Goal: Transaction & Acquisition: Download file/media

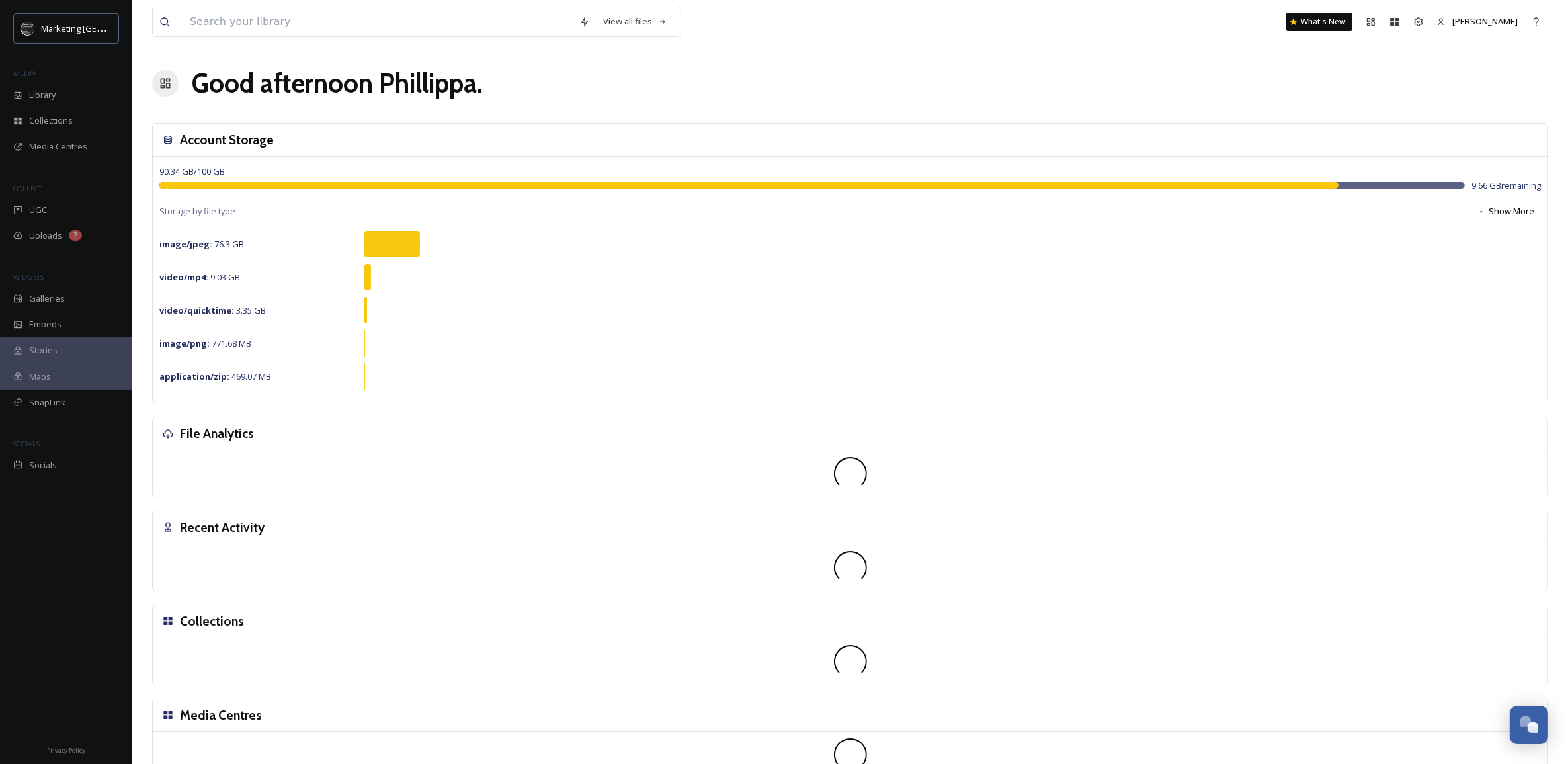
scroll to position [503, 0]
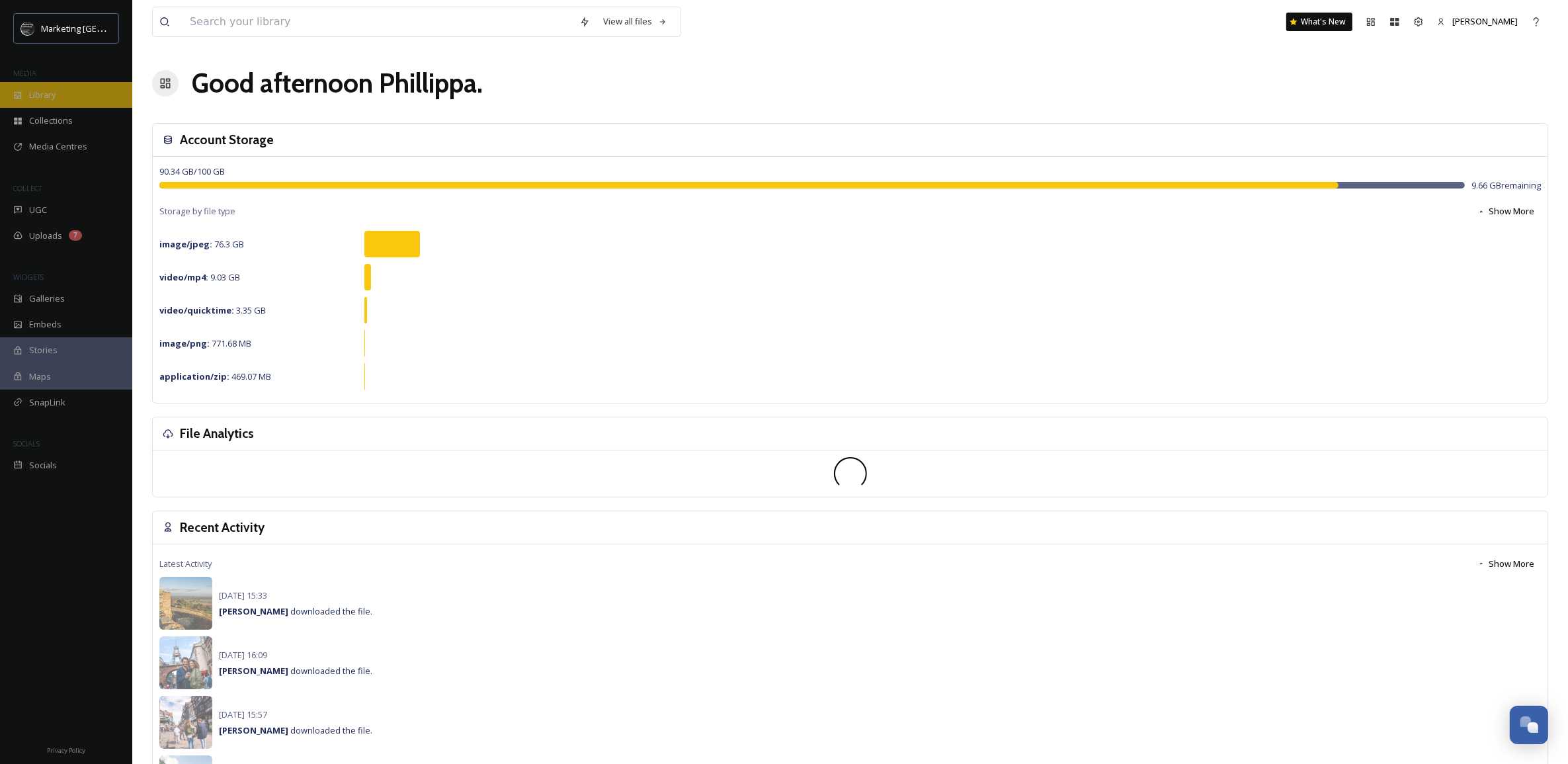
click at [41, 93] on span "Library" at bounding box center [43, 95] width 27 height 13
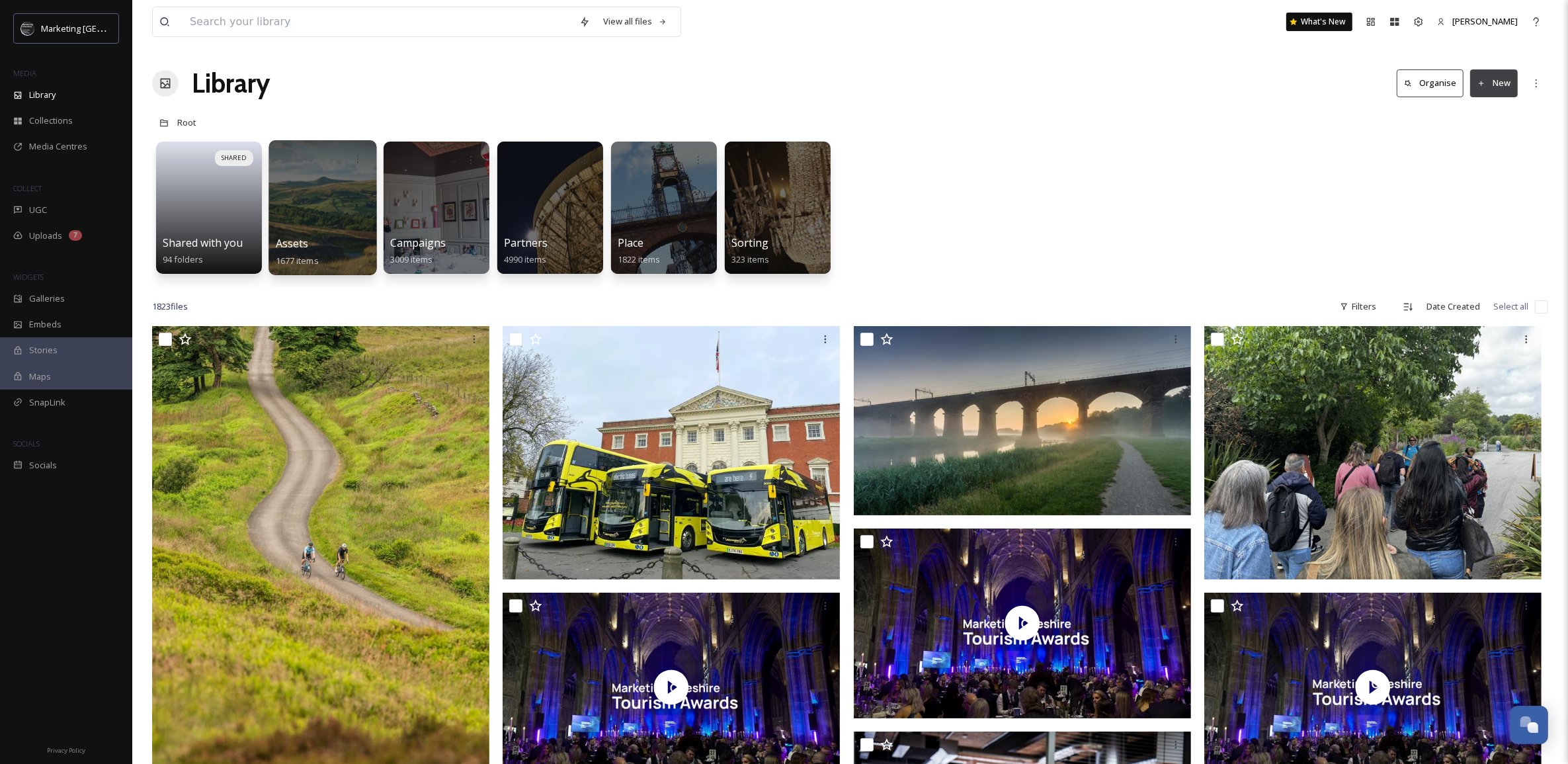
click at [301, 214] on div at bounding box center [322, 208] width 108 height 135
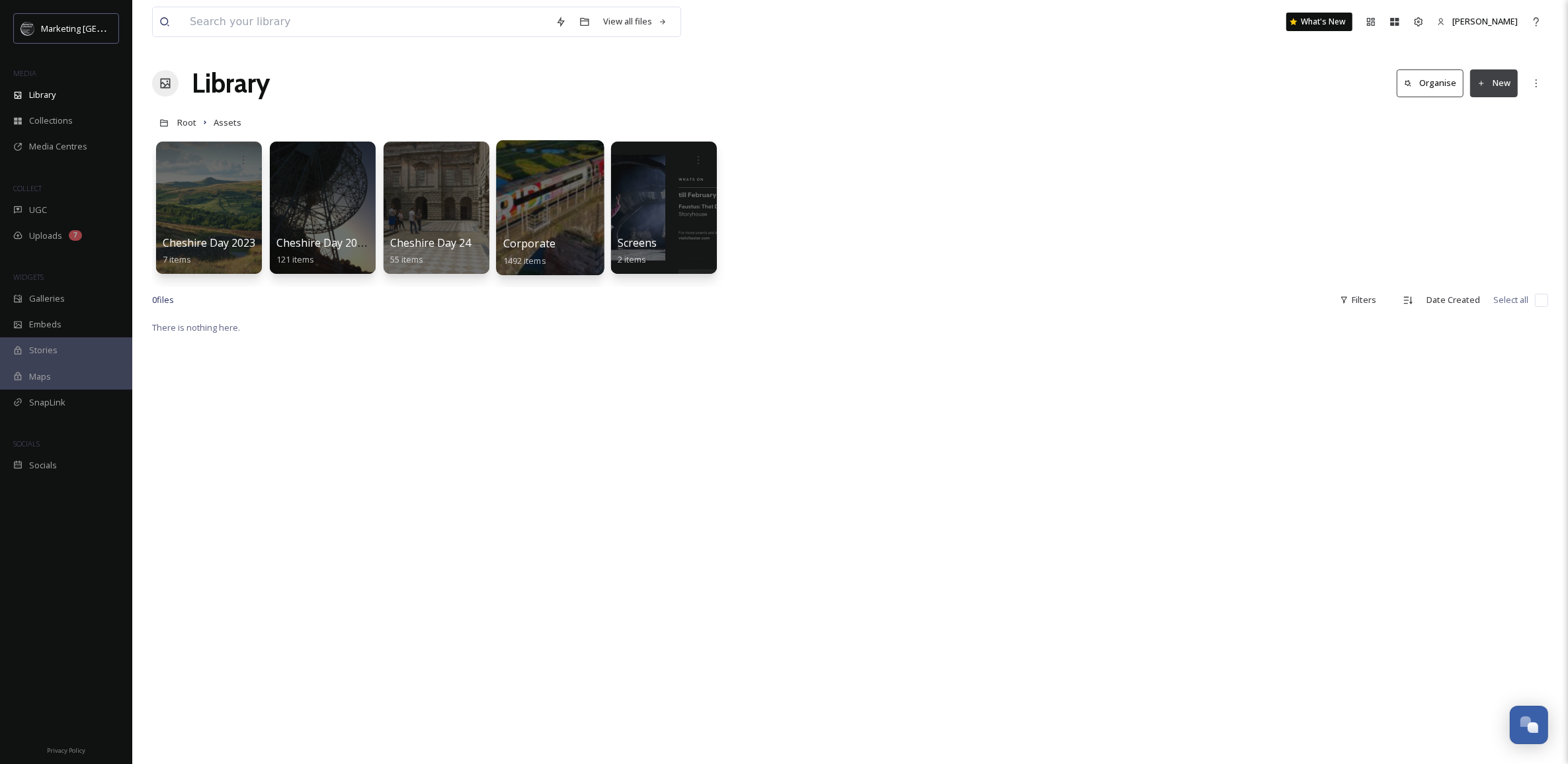
click at [541, 203] on div at bounding box center [549, 208] width 108 height 135
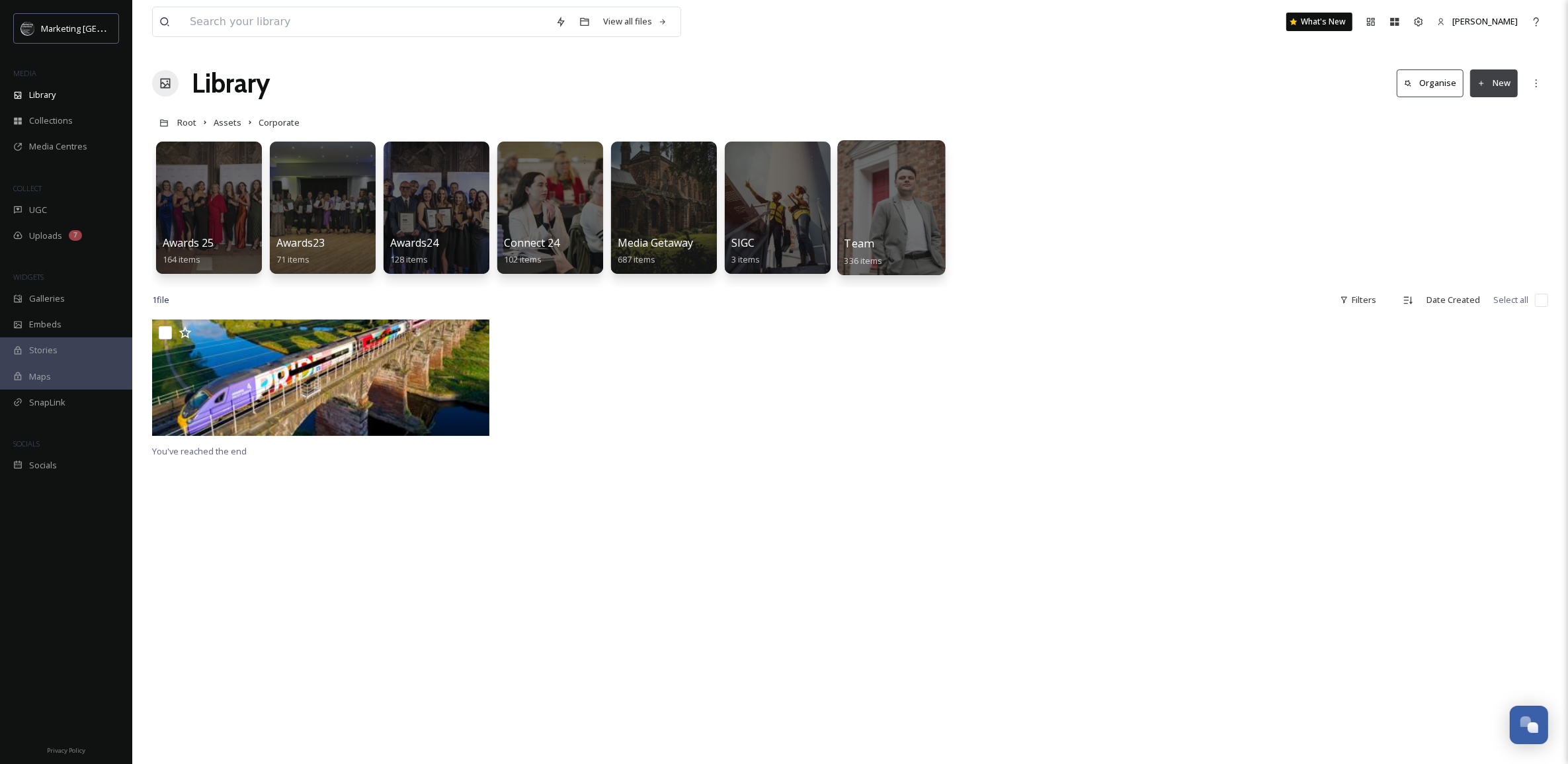
click at [868, 202] on div at bounding box center [891, 208] width 108 height 135
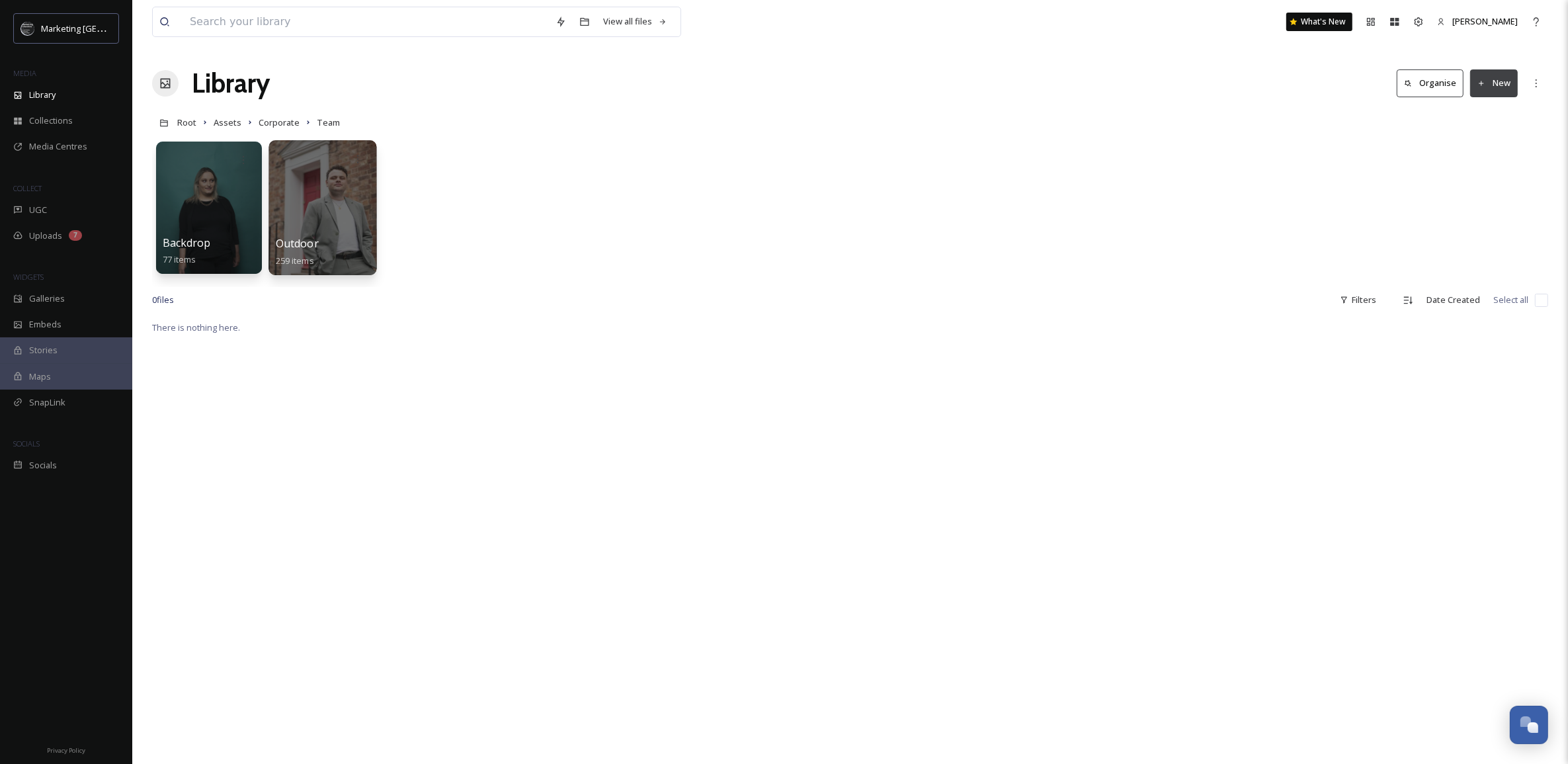
click at [349, 222] on div at bounding box center [322, 208] width 108 height 135
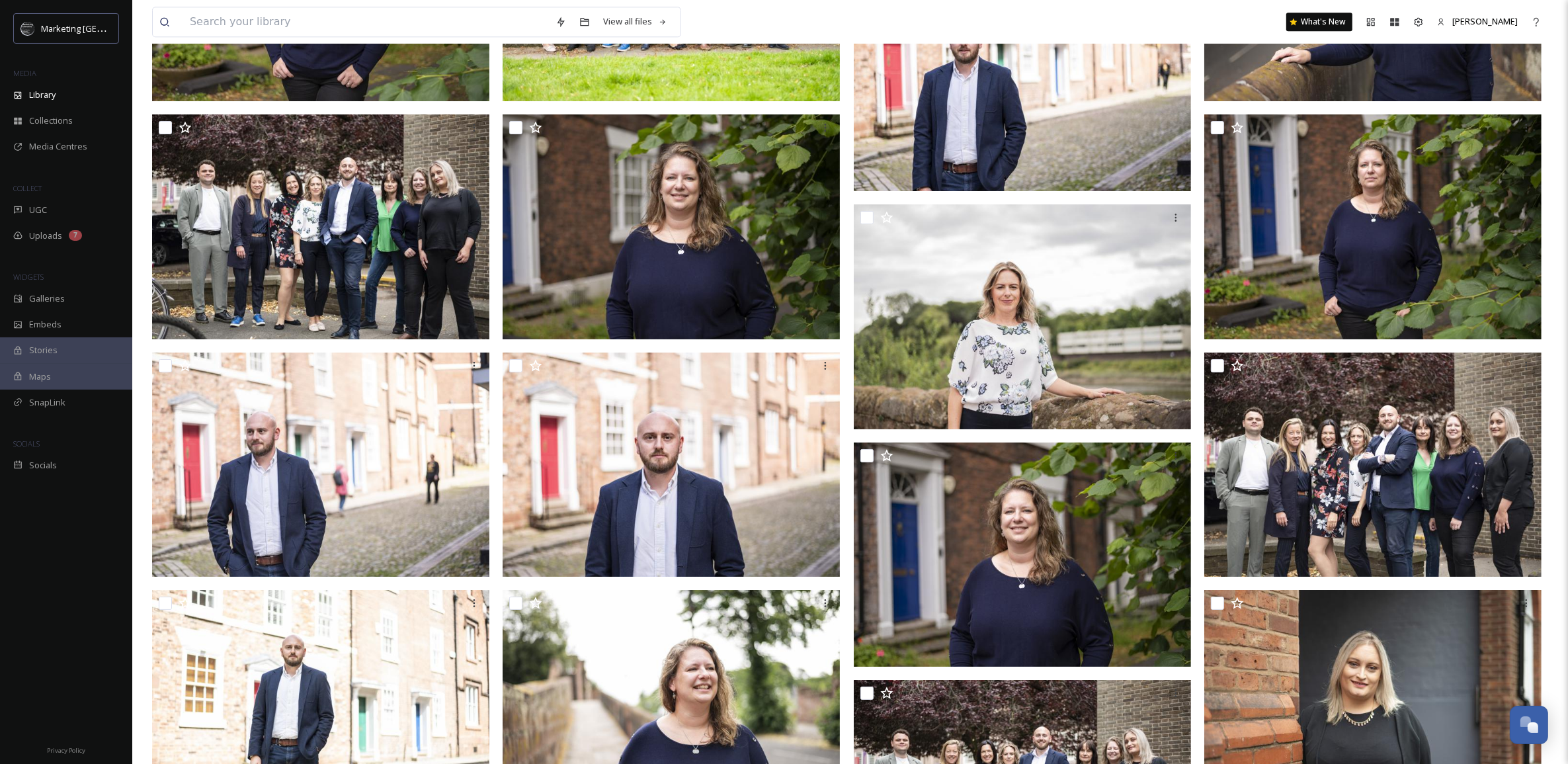
scroll to position [10306, 0]
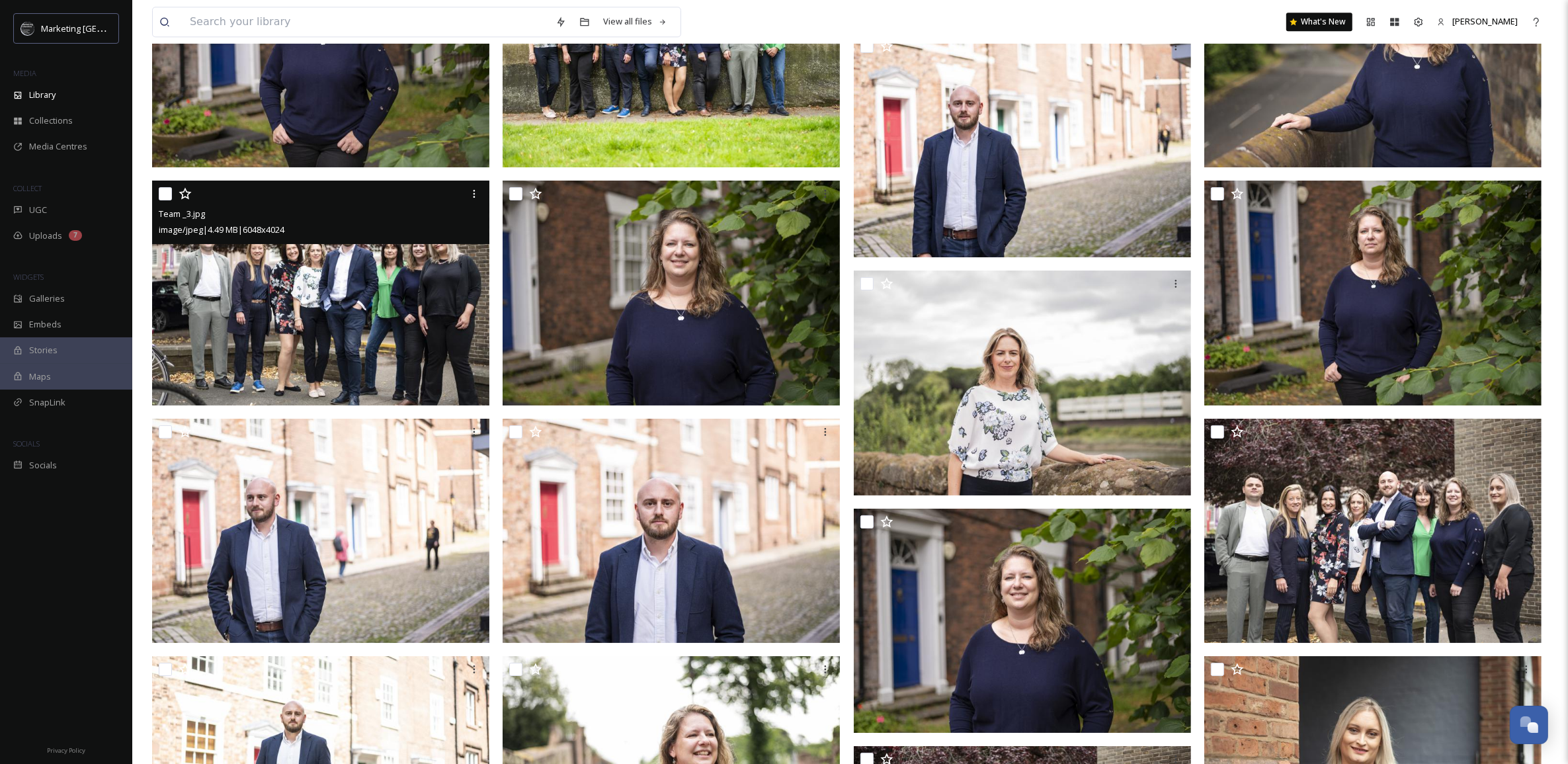
click at [349, 289] on img at bounding box center [321, 293] width 337 height 225
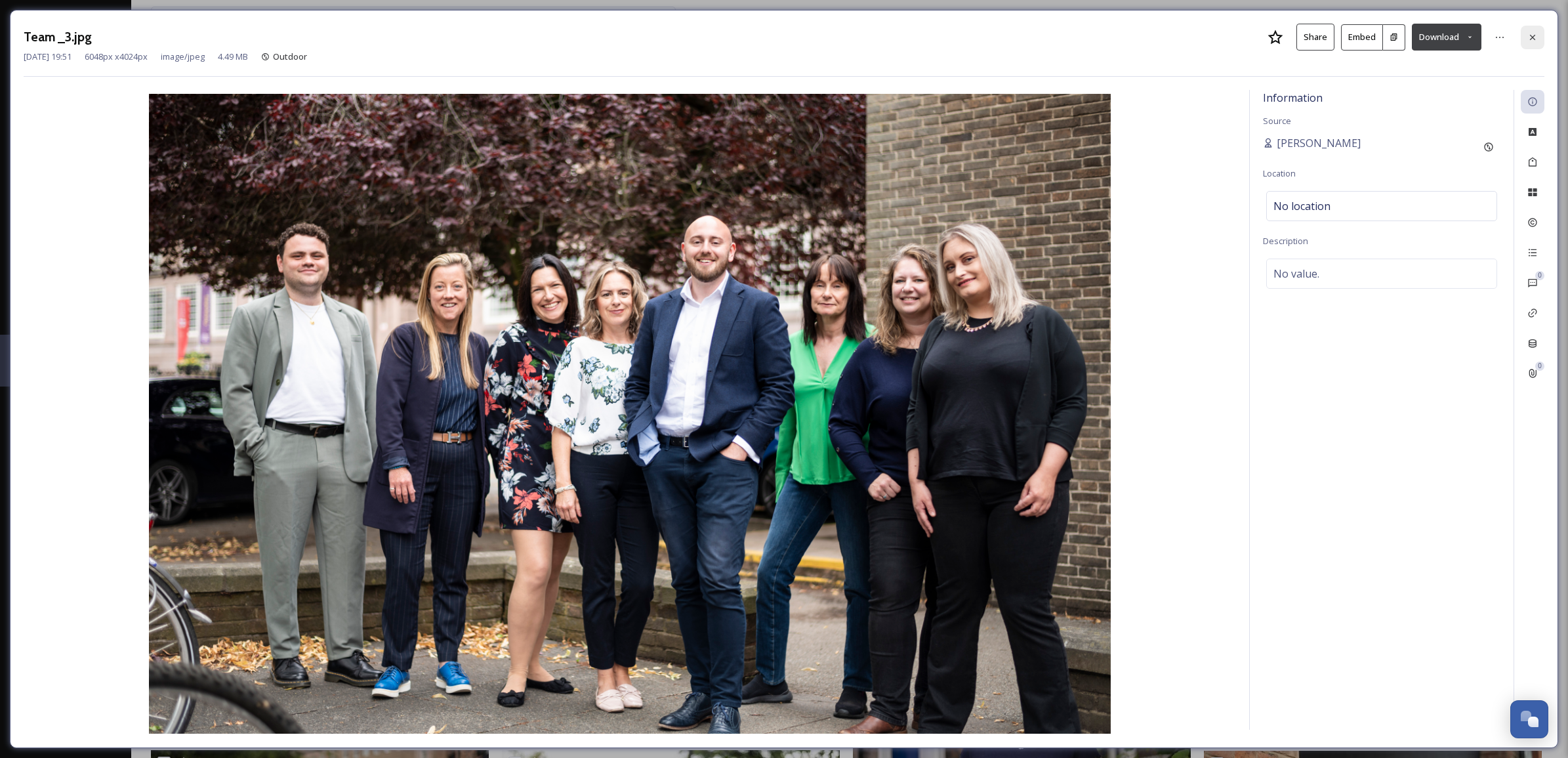
click at [1534, 33] on icon at bounding box center [1532, 37] width 10 height 10
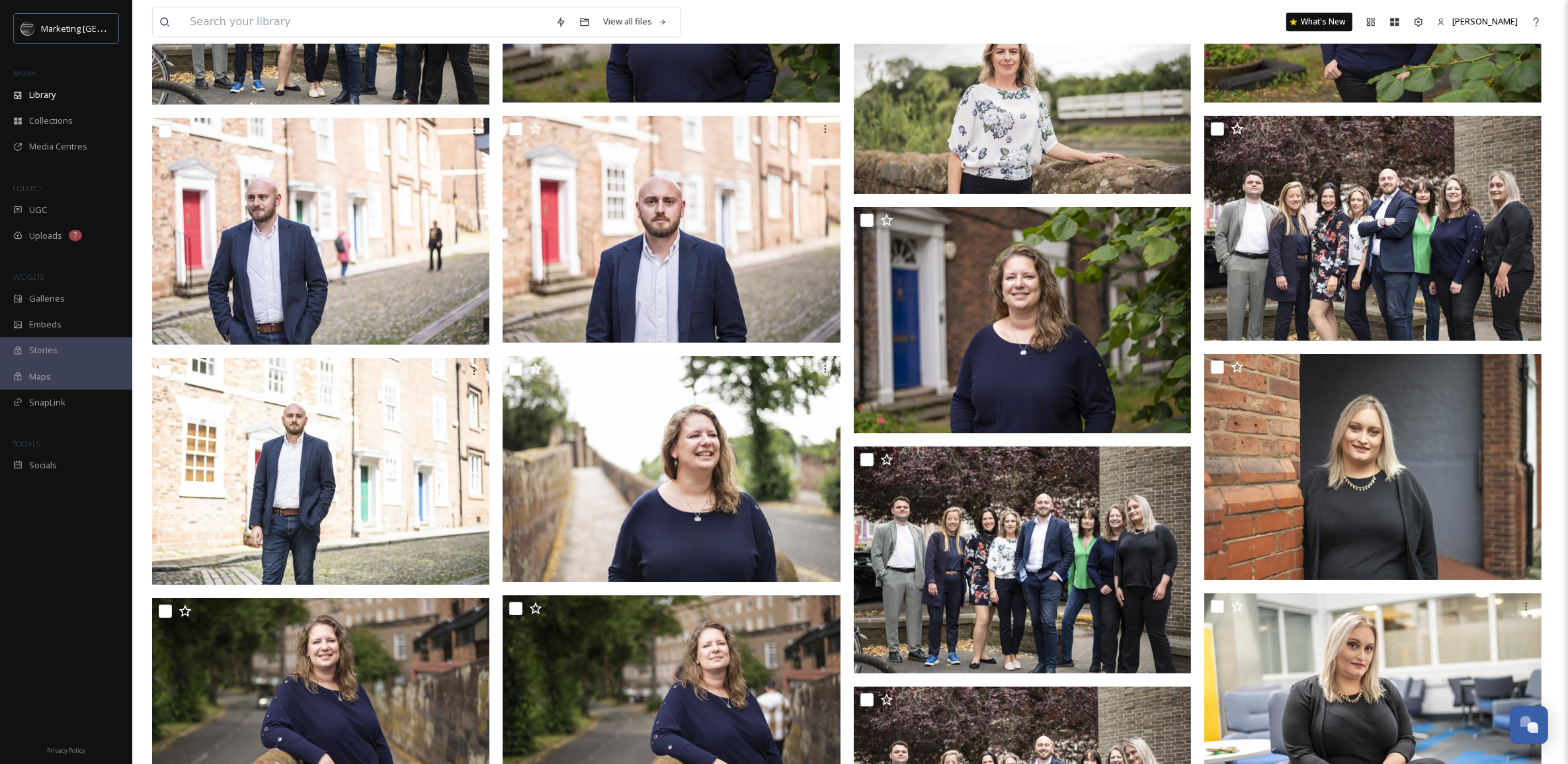
scroll to position [10746, 0]
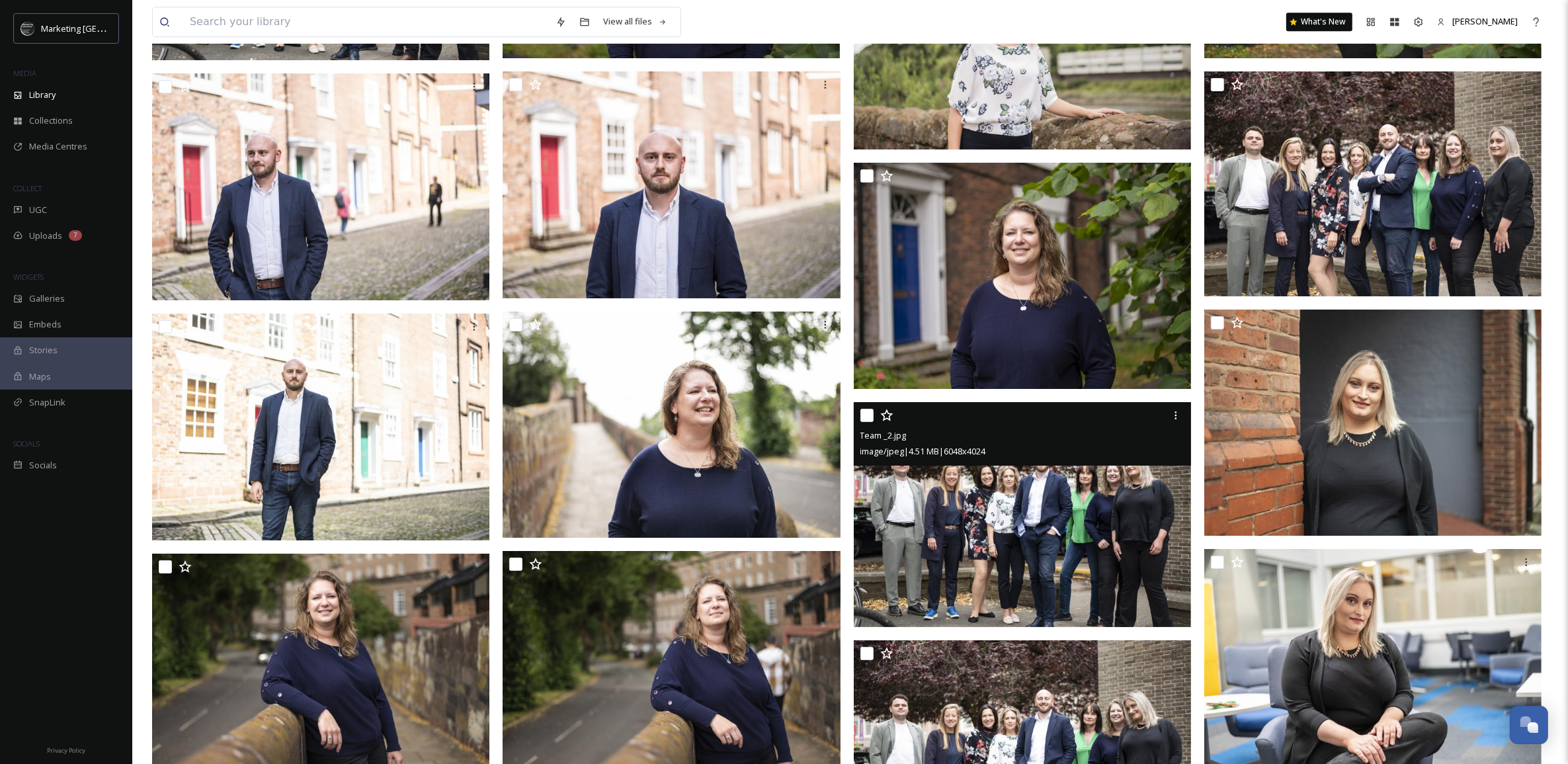
click at [1083, 557] on img at bounding box center [1022, 514] width 337 height 225
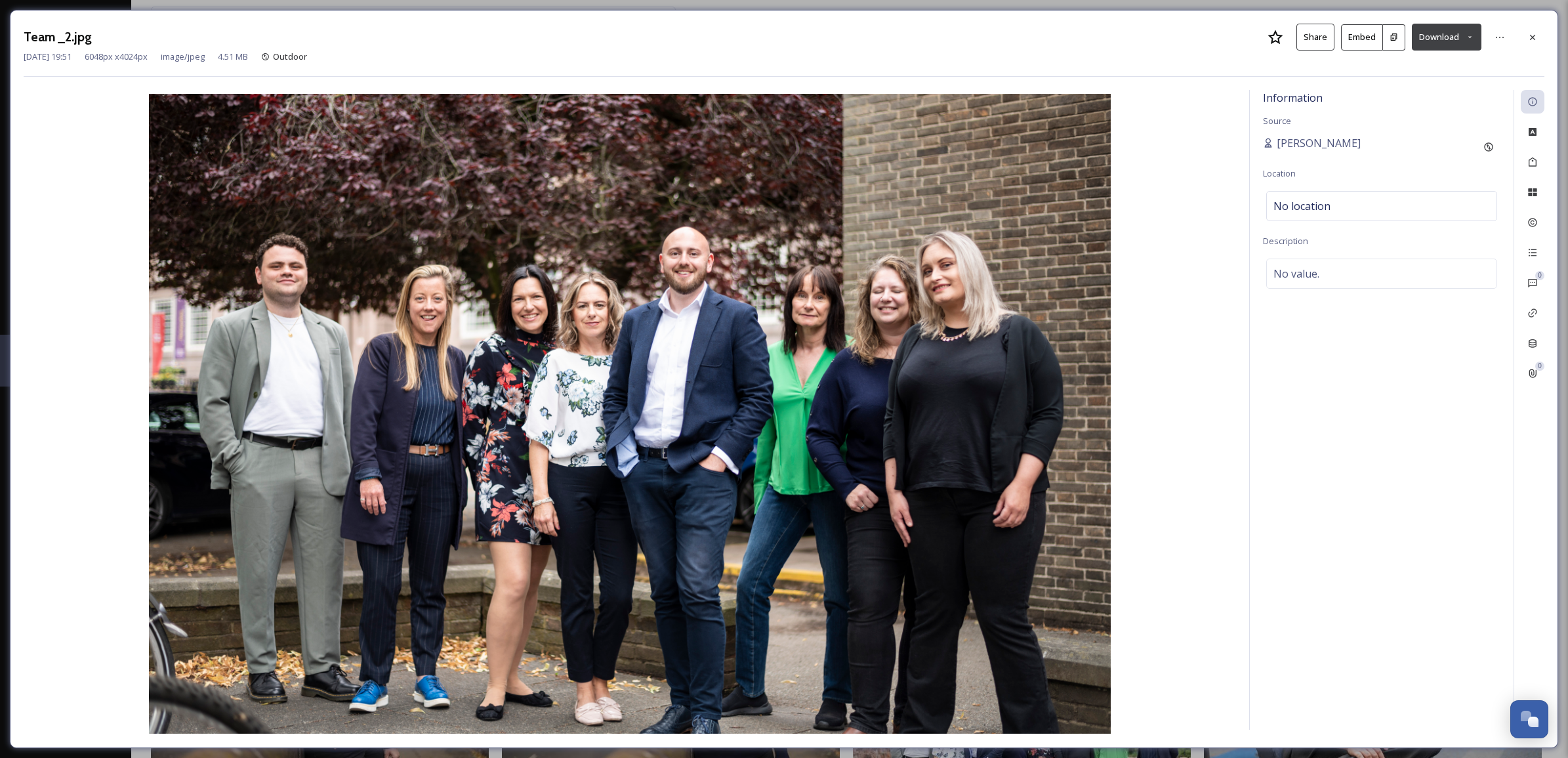
click at [1470, 40] on icon at bounding box center [1470, 37] width 8 height 8
click at [1422, 94] on span "Download Large (2000 x 1331)" at bounding box center [1408, 93] width 115 height 12
click at [1535, 32] on icon at bounding box center [1532, 37] width 10 height 10
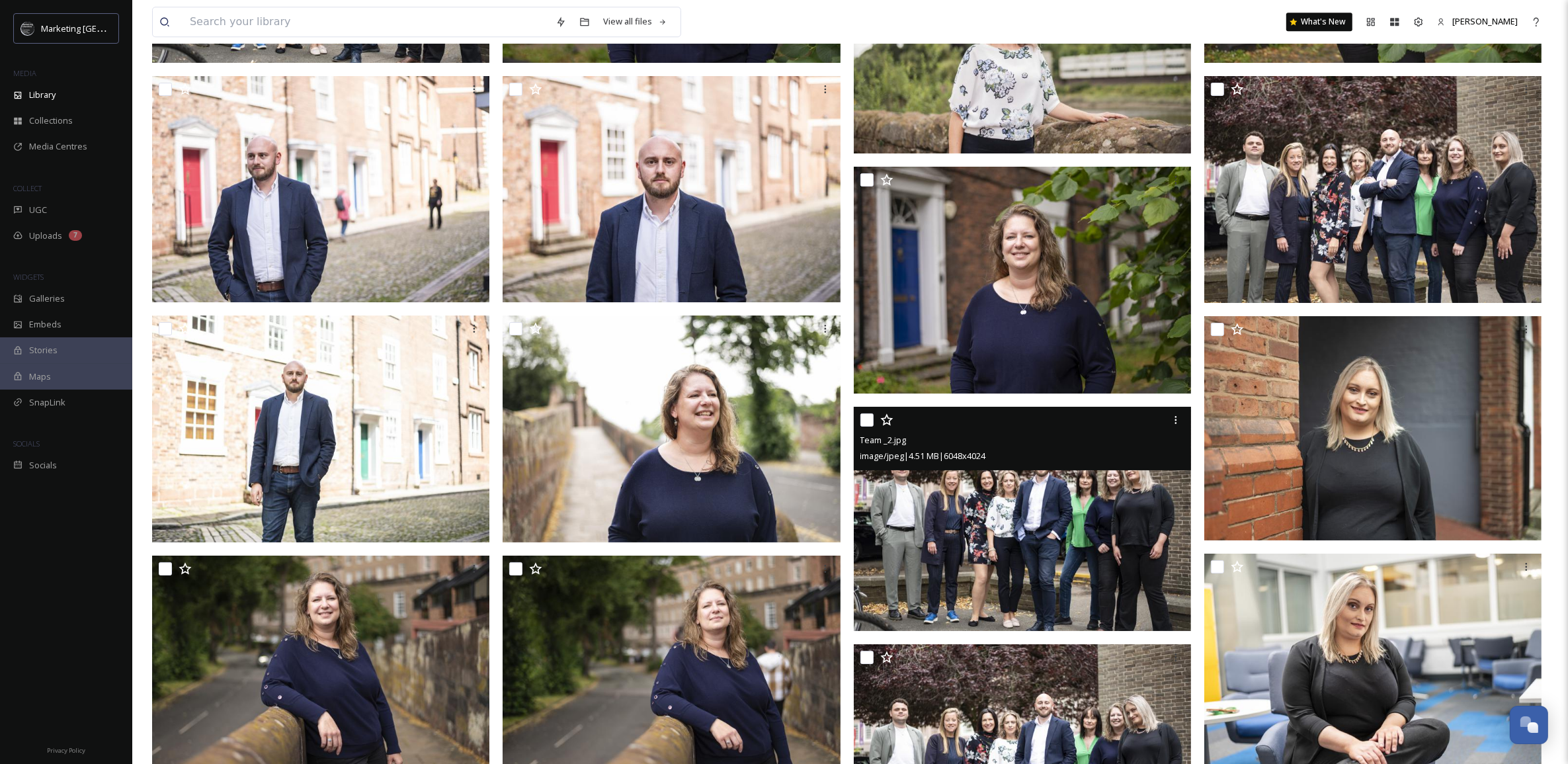
click at [1102, 507] on img at bounding box center [1022, 519] width 337 height 225
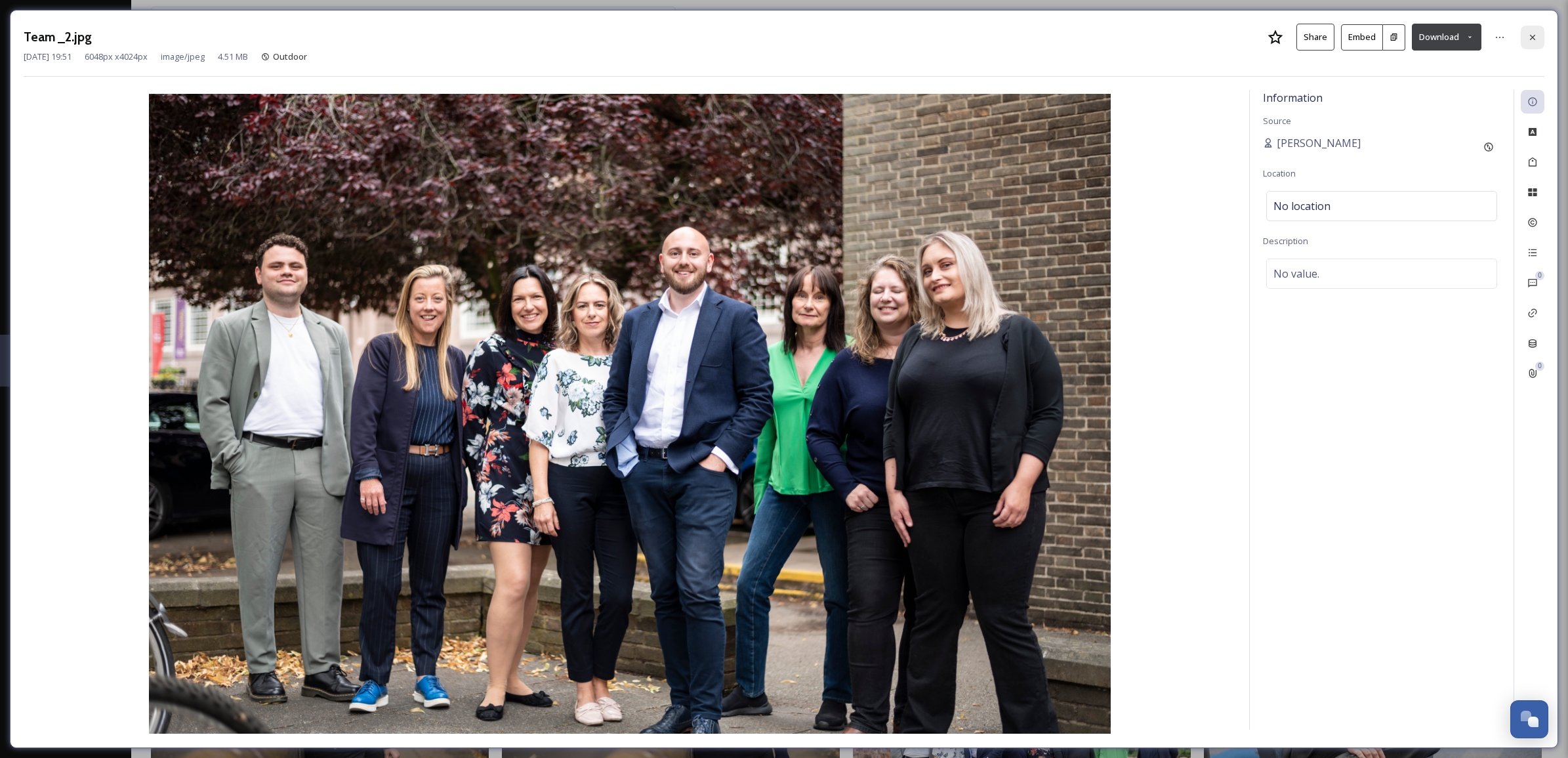
click at [1539, 36] on div at bounding box center [1533, 37] width 24 height 24
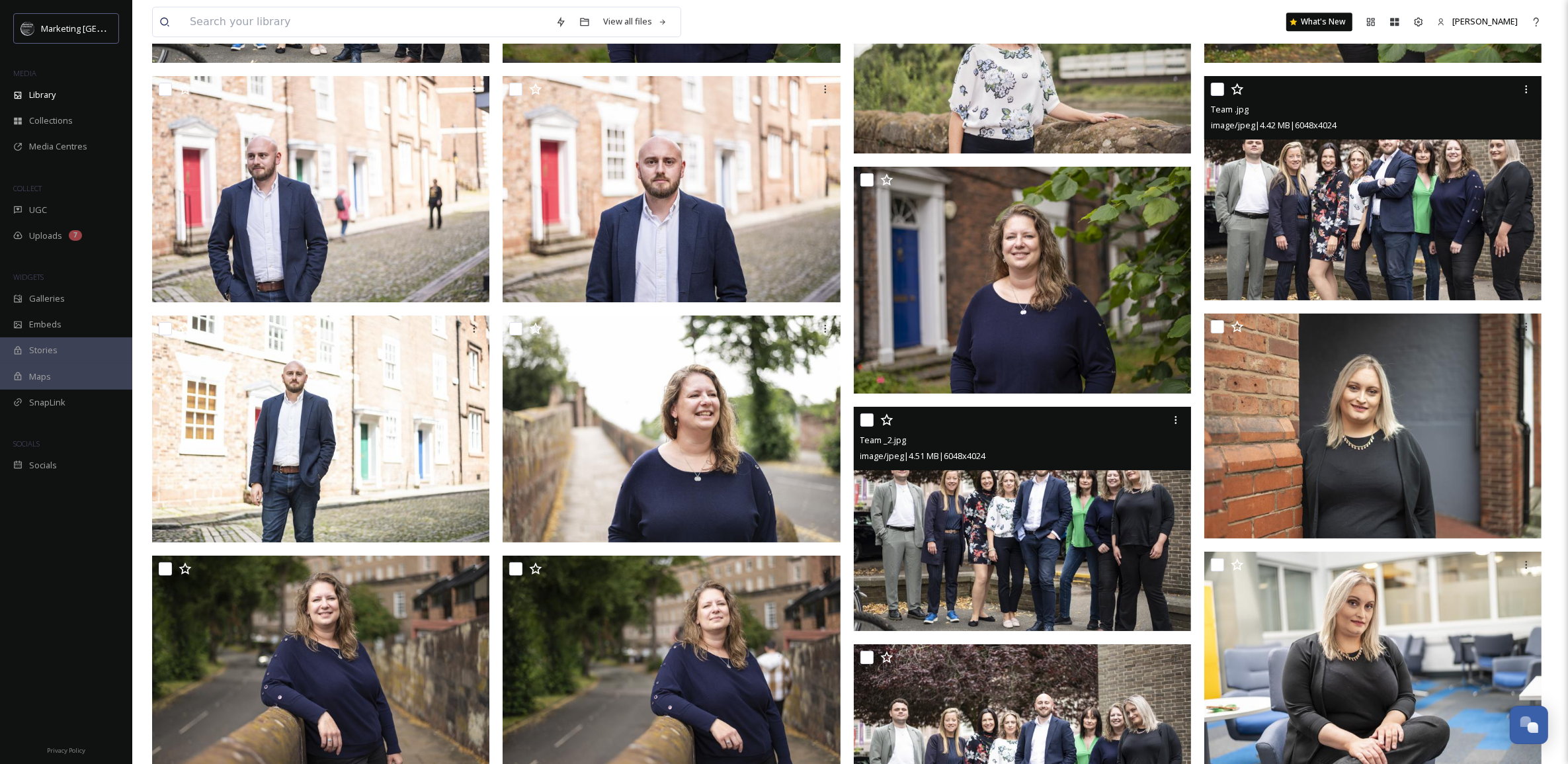
click at [1423, 193] on img at bounding box center [1373, 189] width 337 height 225
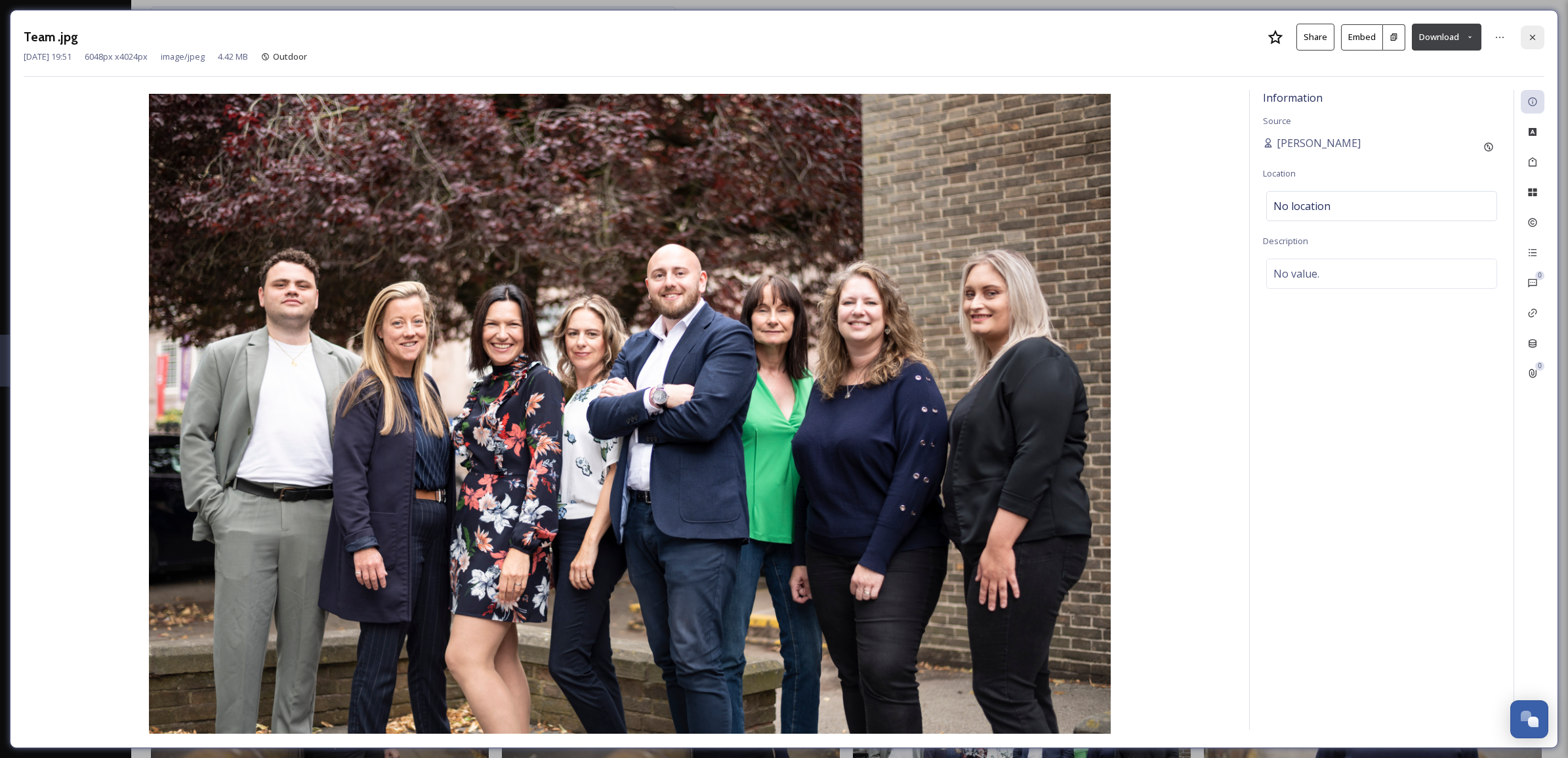
click at [1542, 31] on div at bounding box center [1533, 37] width 24 height 24
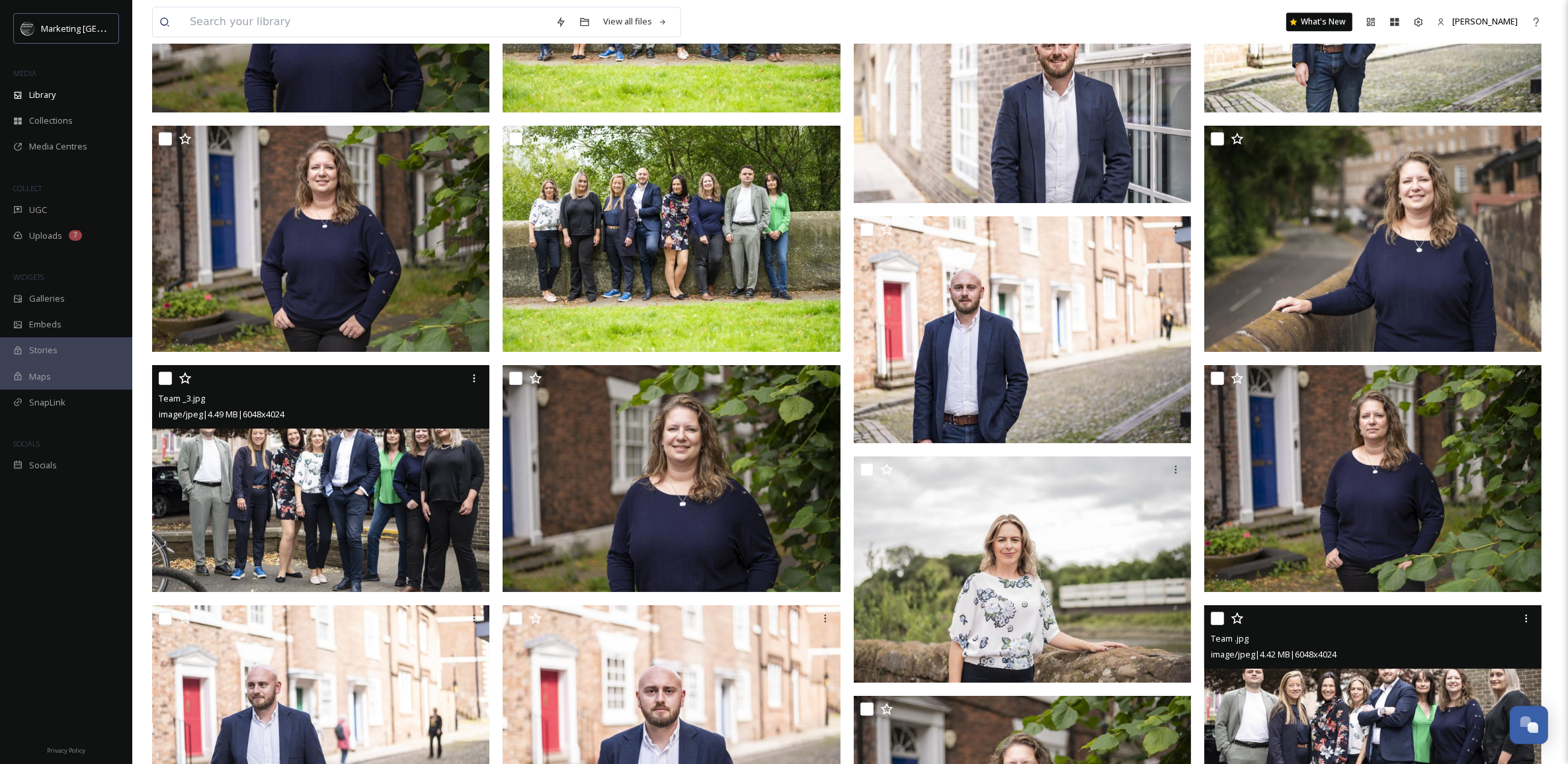
scroll to position [10315, 0]
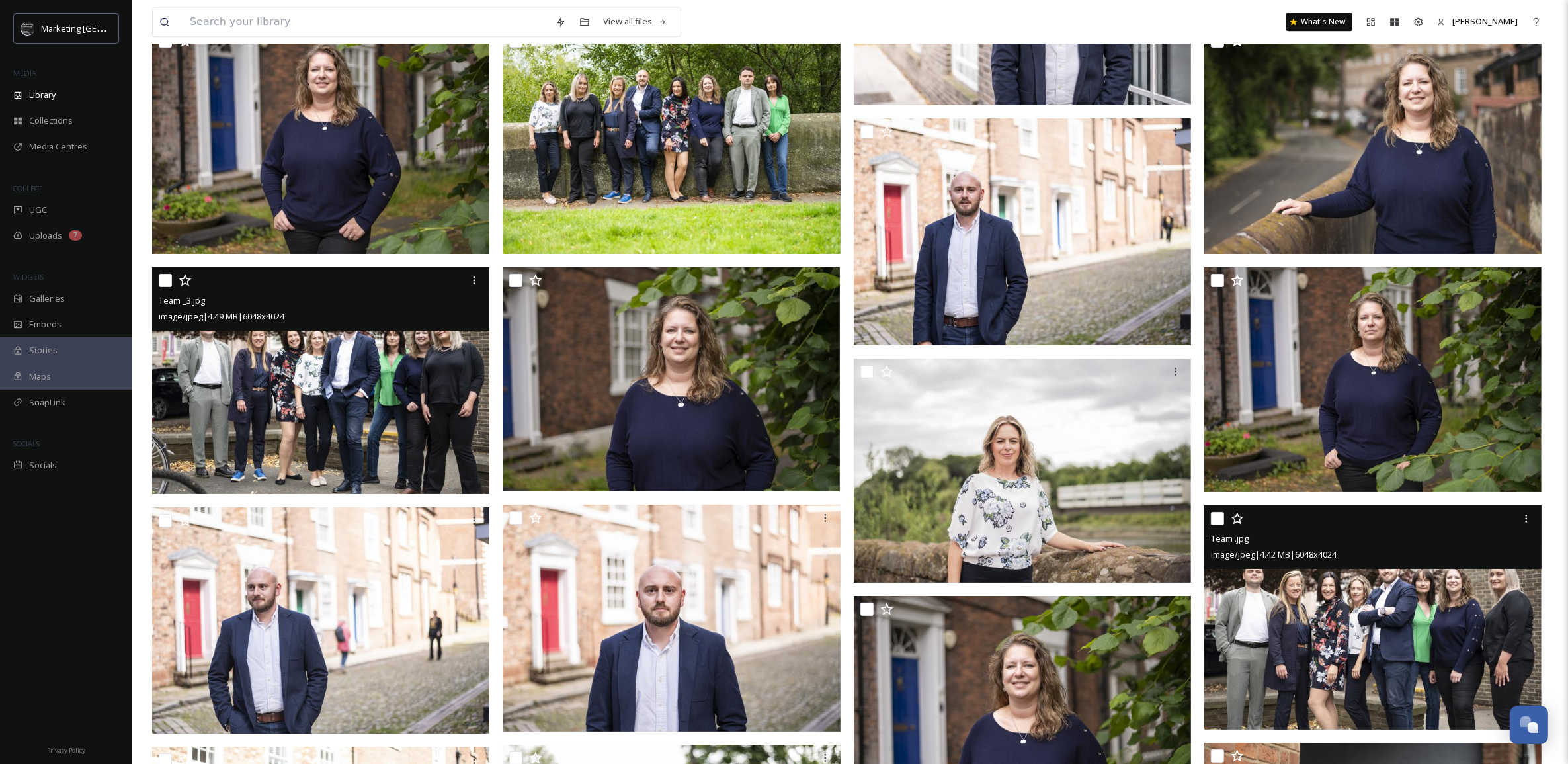
click at [369, 362] on img at bounding box center [322, 380] width 340 height 226
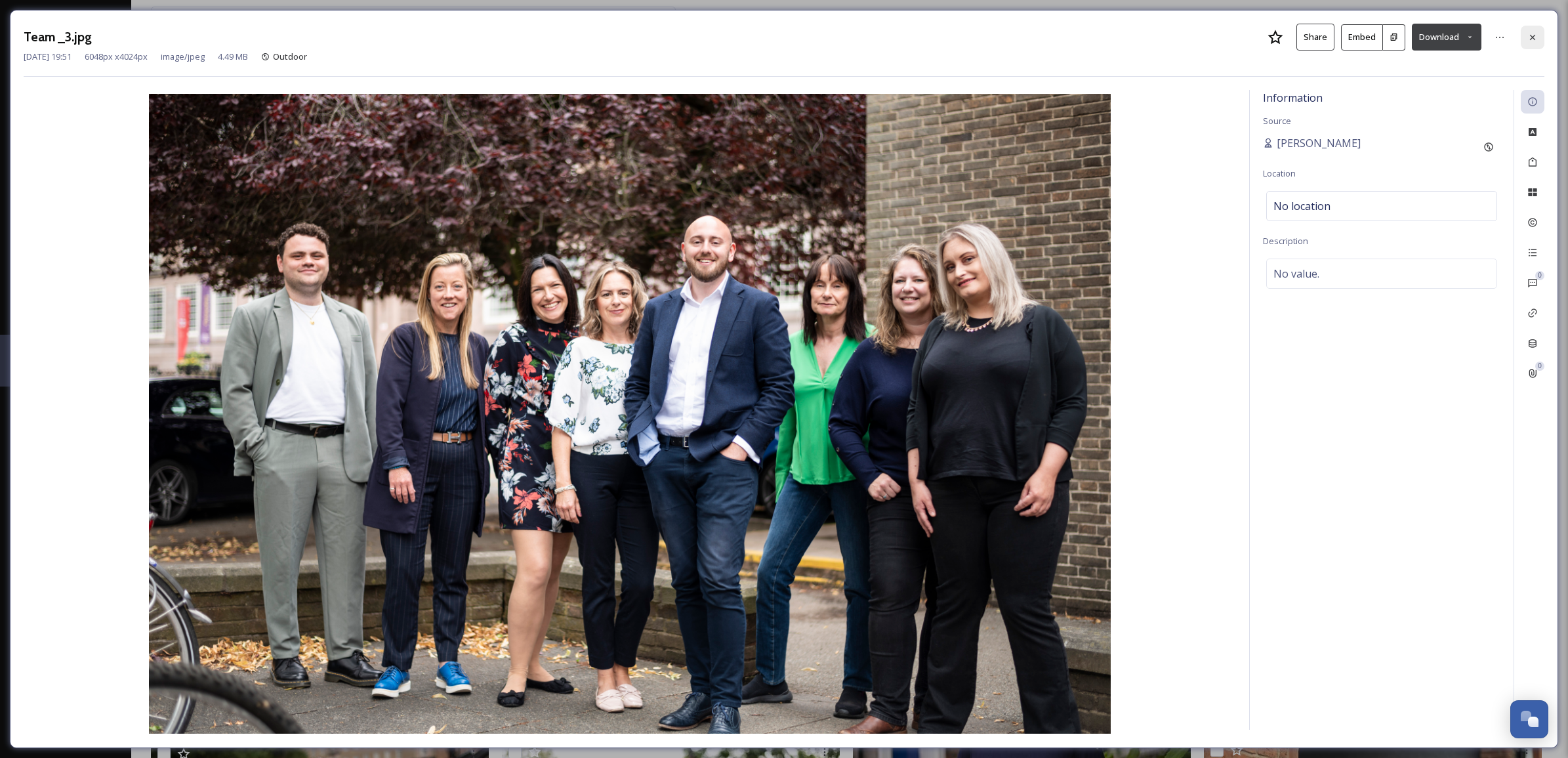
click at [1532, 28] on div at bounding box center [1533, 37] width 24 height 24
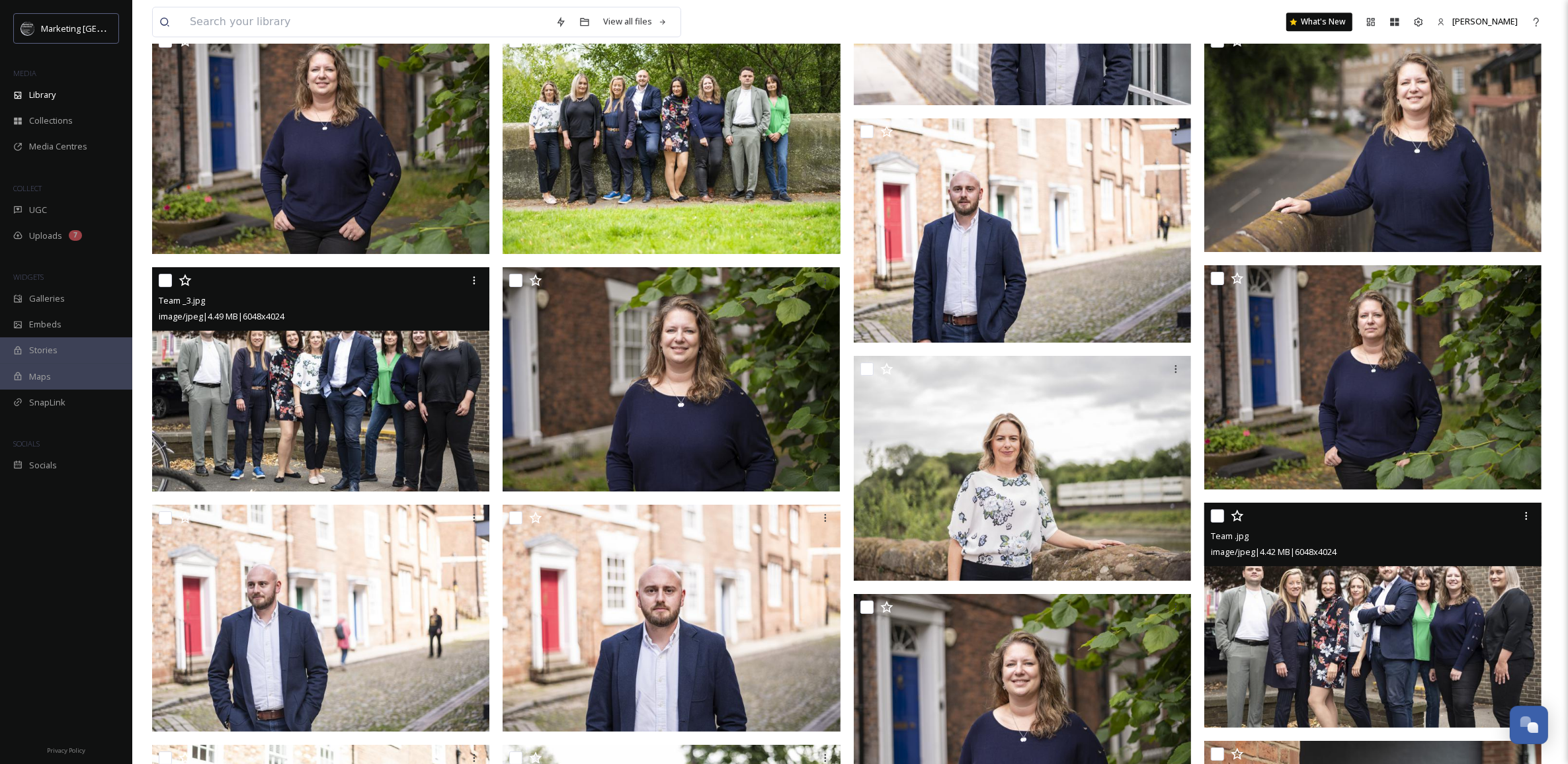
click at [1363, 636] on img at bounding box center [1373, 615] width 337 height 225
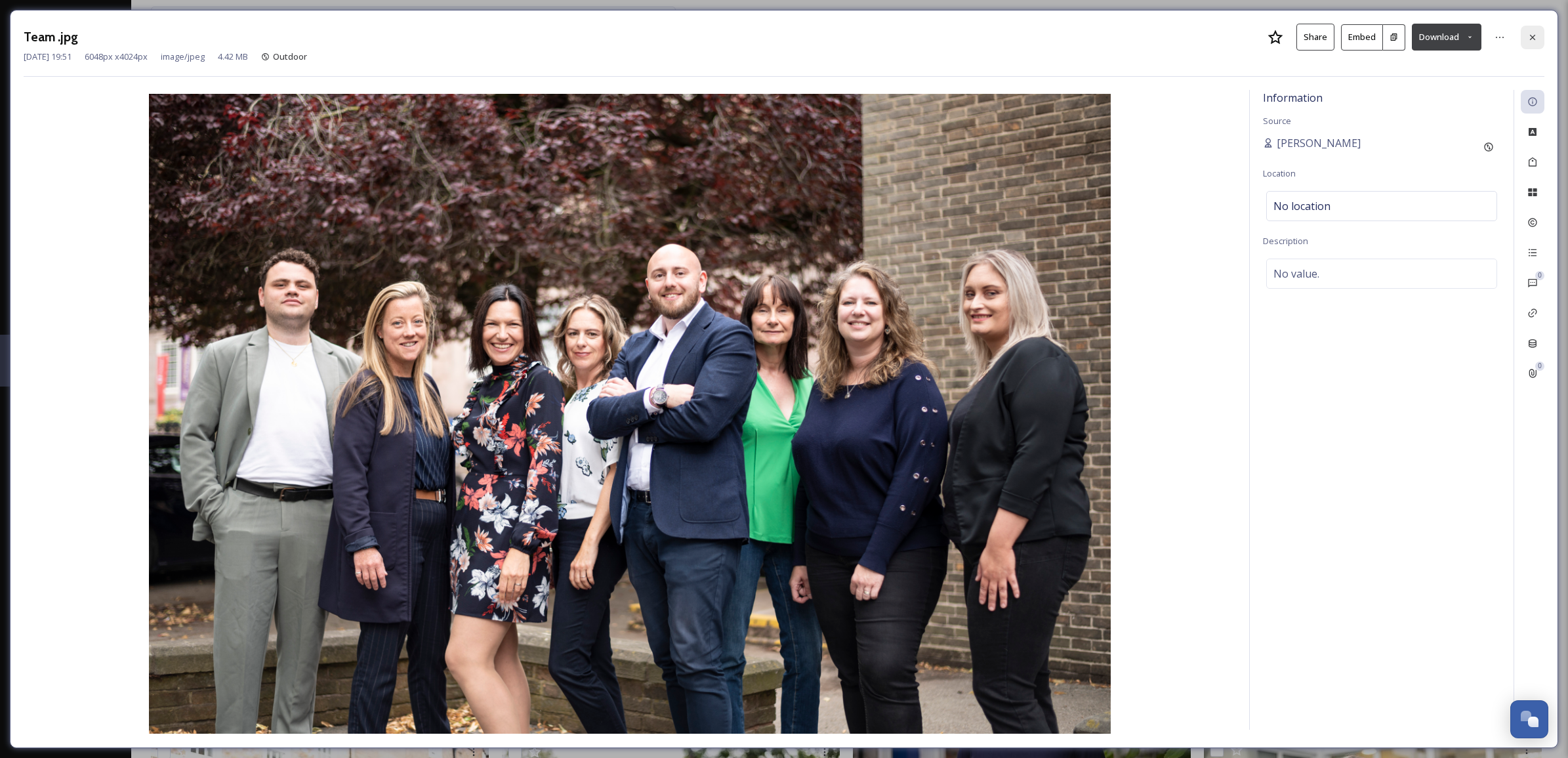
click at [1533, 37] on icon at bounding box center [1533, 37] width 6 height 6
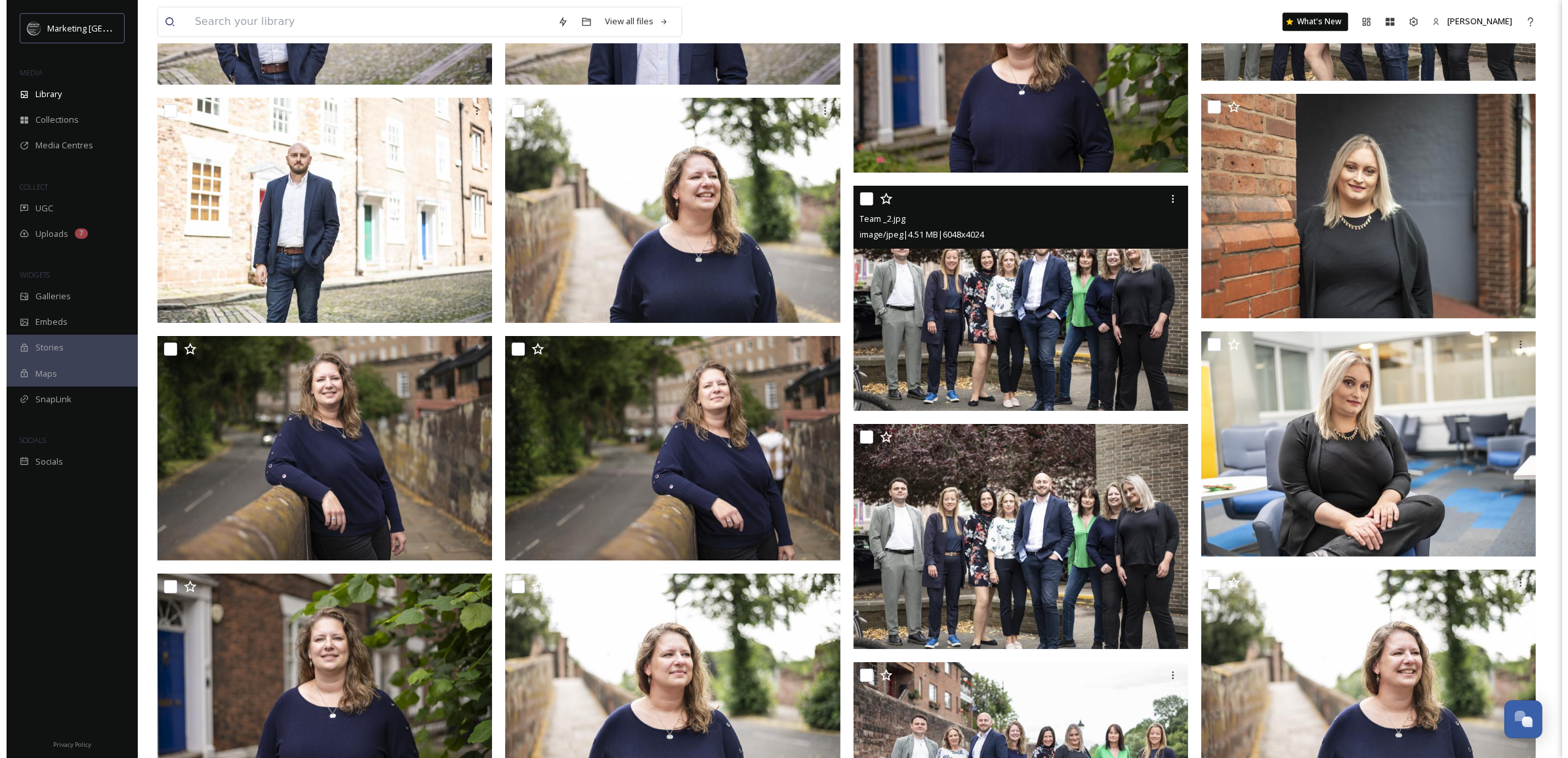
scroll to position [10895, 0]
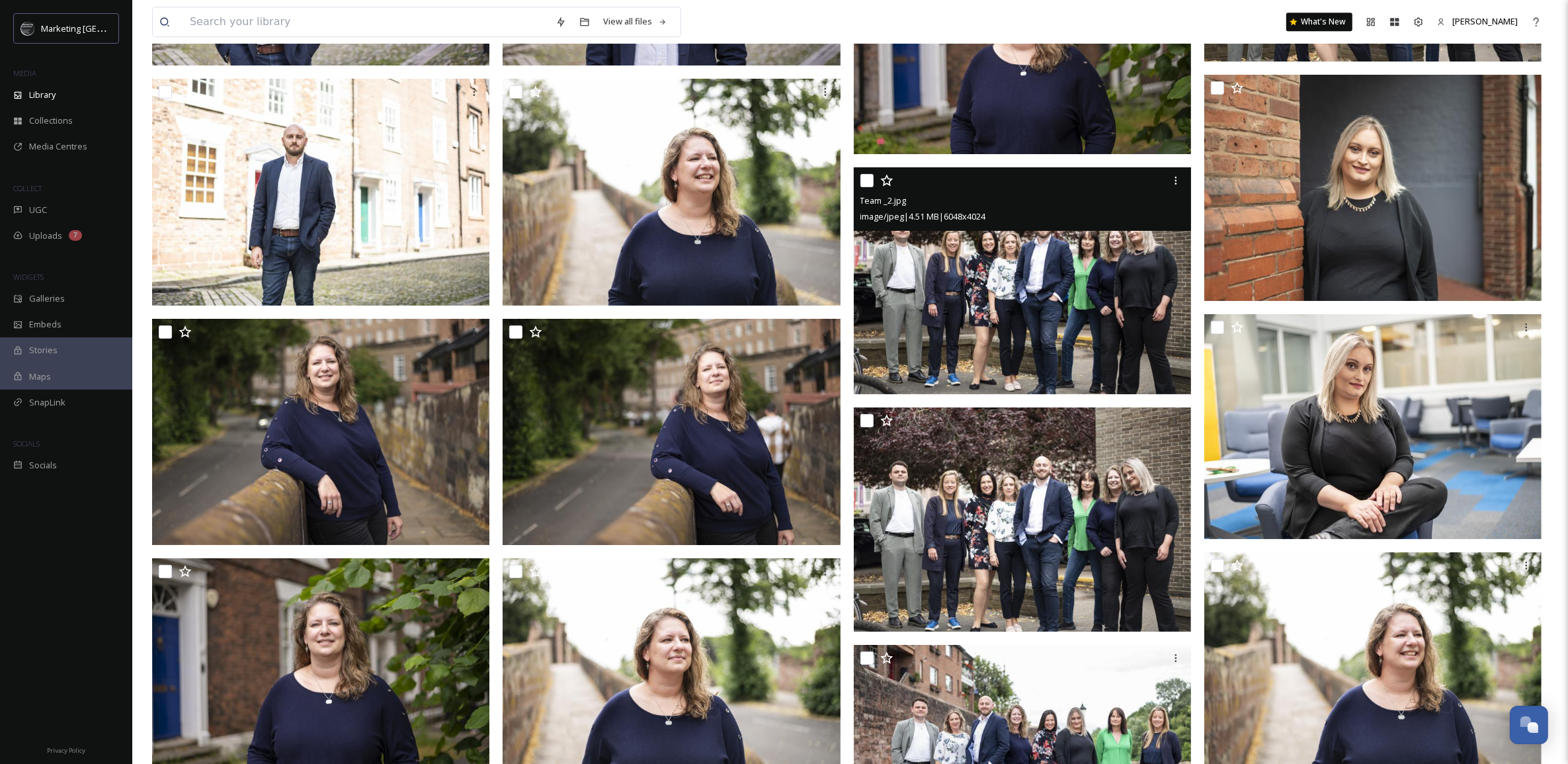
click at [1131, 325] on img at bounding box center [1023, 280] width 340 height 226
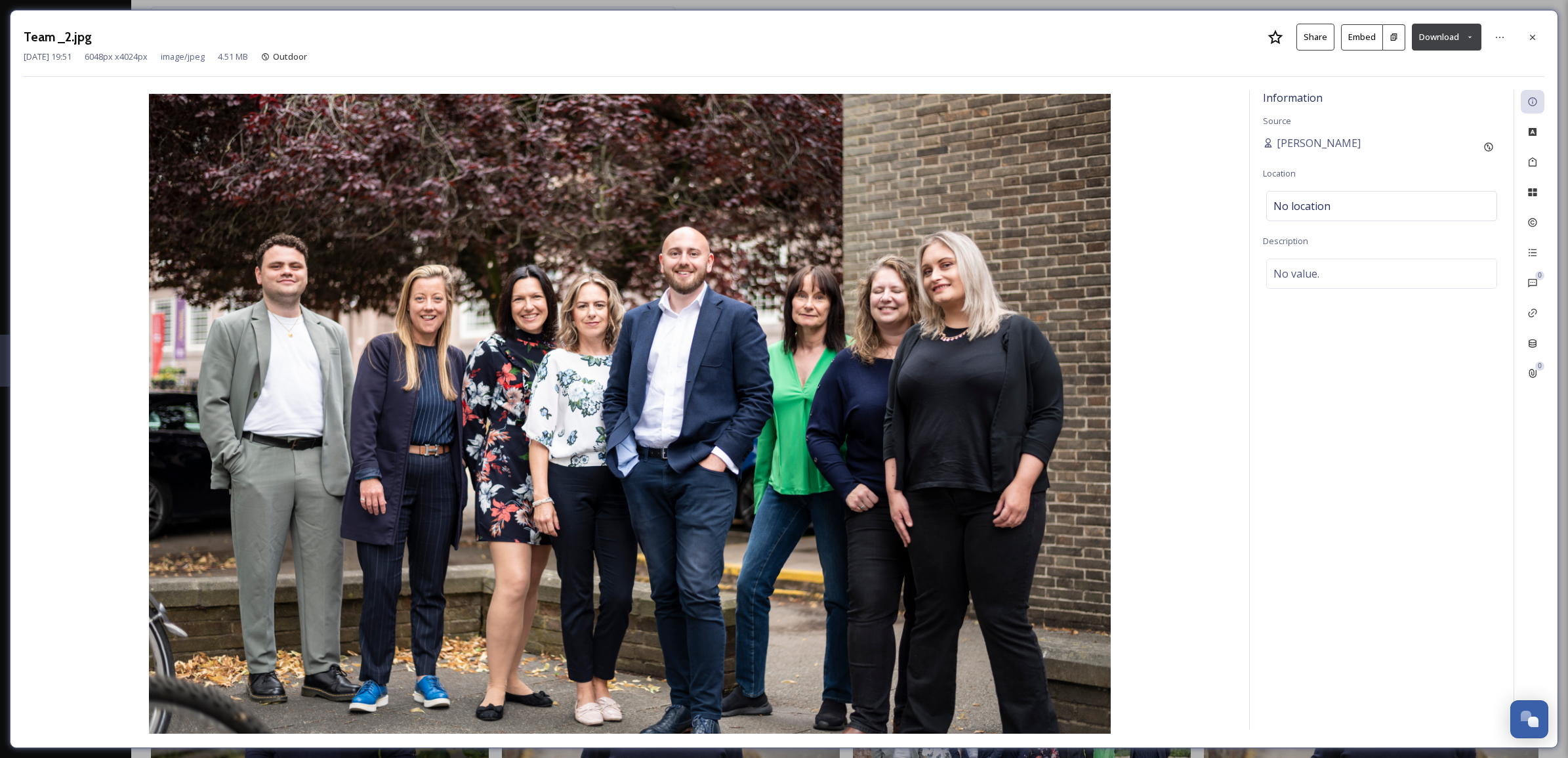
click at [1467, 26] on button "Download" at bounding box center [1447, 37] width 69 height 27
click at [1412, 92] on span "Download Large (2000 x 1331)" at bounding box center [1408, 93] width 115 height 12
